Goal: Transaction & Acquisition: Download file/media

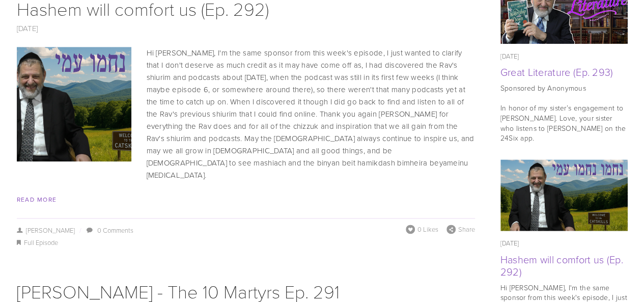
scroll to position [509, 0]
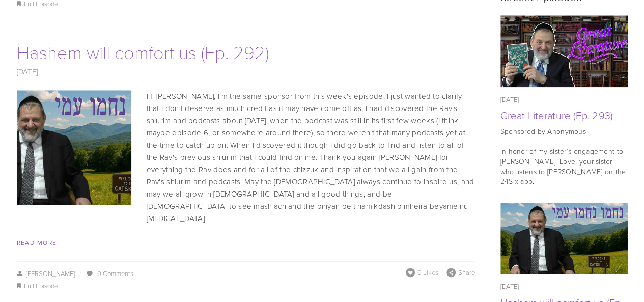
click at [170, 39] on link "Hashem will comfort us (Ep. 292)" at bounding box center [143, 51] width 252 height 25
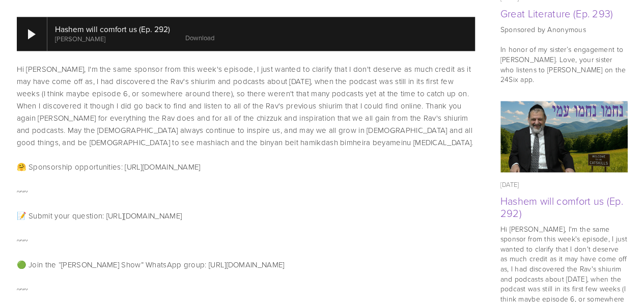
scroll to position [509, 0]
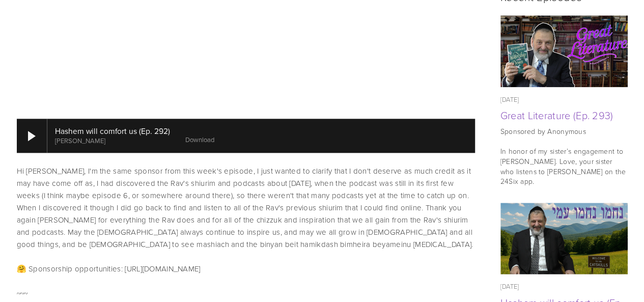
click at [211, 135] on link "Download" at bounding box center [199, 139] width 29 height 9
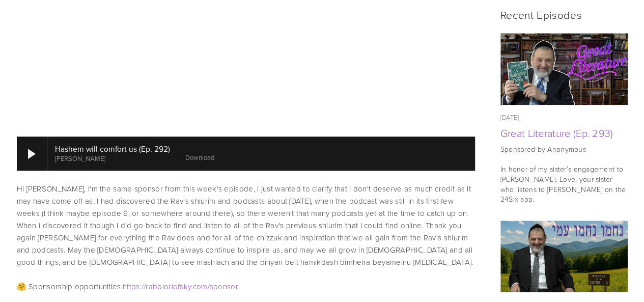
scroll to position [458, 0]
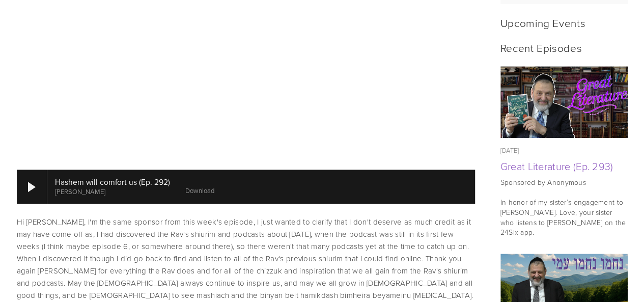
click at [533, 108] on img at bounding box center [564, 102] width 128 height 72
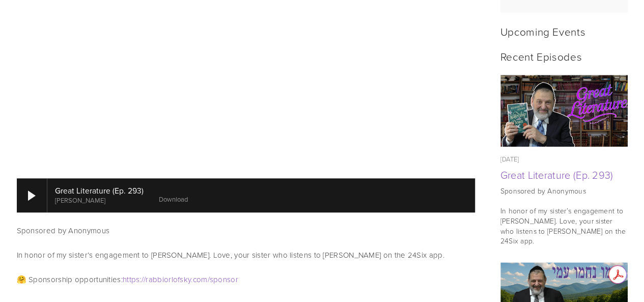
scroll to position [509, 0]
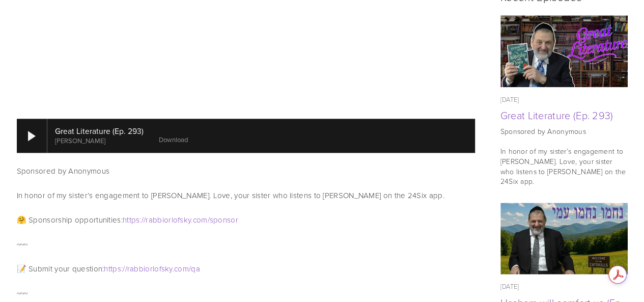
click at [173, 135] on link "Download" at bounding box center [173, 139] width 29 height 9
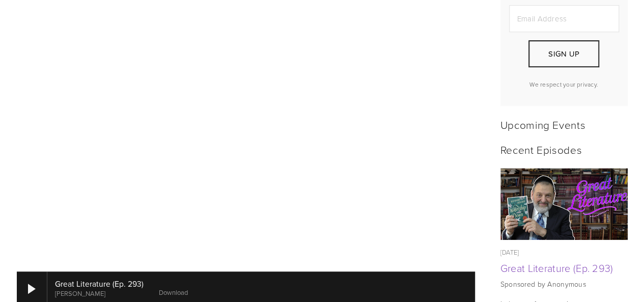
scroll to position [306, 0]
